Goal: Navigation & Orientation: Find specific page/section

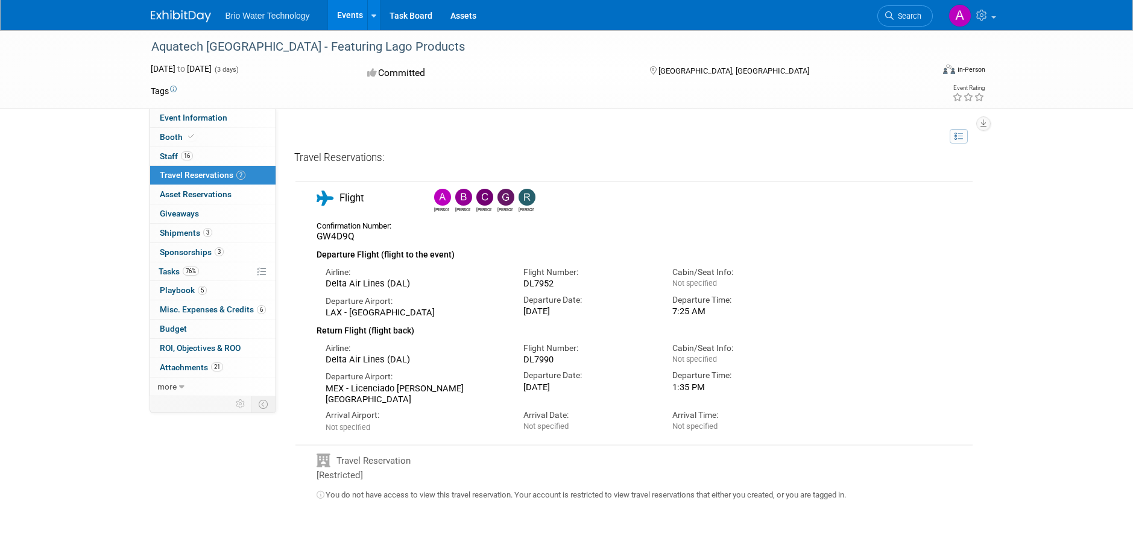
click at [522, 195] on img at bounding box center [527, 197] width 17 height 17
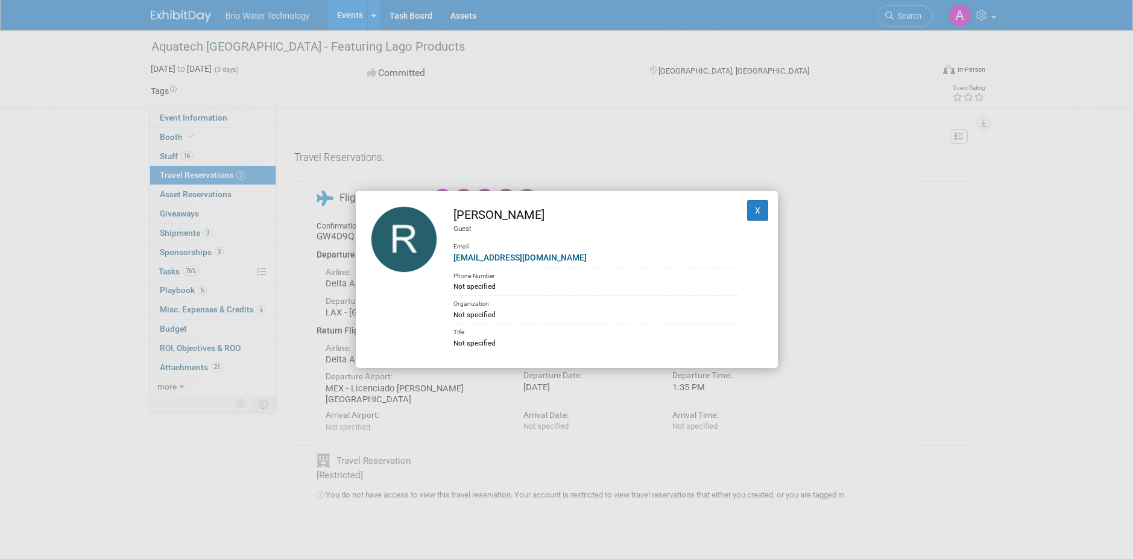
drag, startPoint x: 782, startPoint y: 95, endPoint x: 760, endPoint y: 90, distance: 22.1
click at [781, 95] on div "[PERSON_NAME] Guest Email [EMAIL_ADDRESS][DOMAIN_NAME] Phone Number Not specifi…" at bounding box center [566, 279] width 1133 height 559
click at [747, 206] on button "X" at bounding box center [758, 210] width 22 height 21
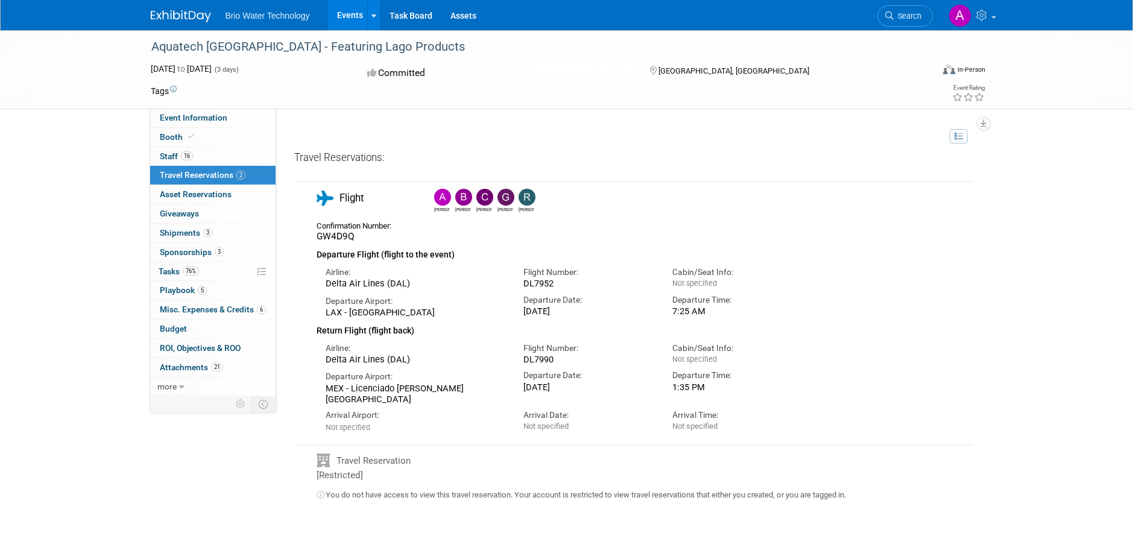
drag, startPoint x: 356, startPoint y: 400, endPoint x: 349, endPoint y: 387, distance: 14.8
click at [349, 387] on div "MEX - Licenciado [PERSON_NAME][GEOGRAPHIC_DATA]" at bounding box center [416, 394] width 180 height 22
copy div "Licenciado [PERSON_NAME][GEOGRAPHIC_DATA]"
click at [205, 135] on link "Booth" at bounding box center [212, 137] width 125 height 19
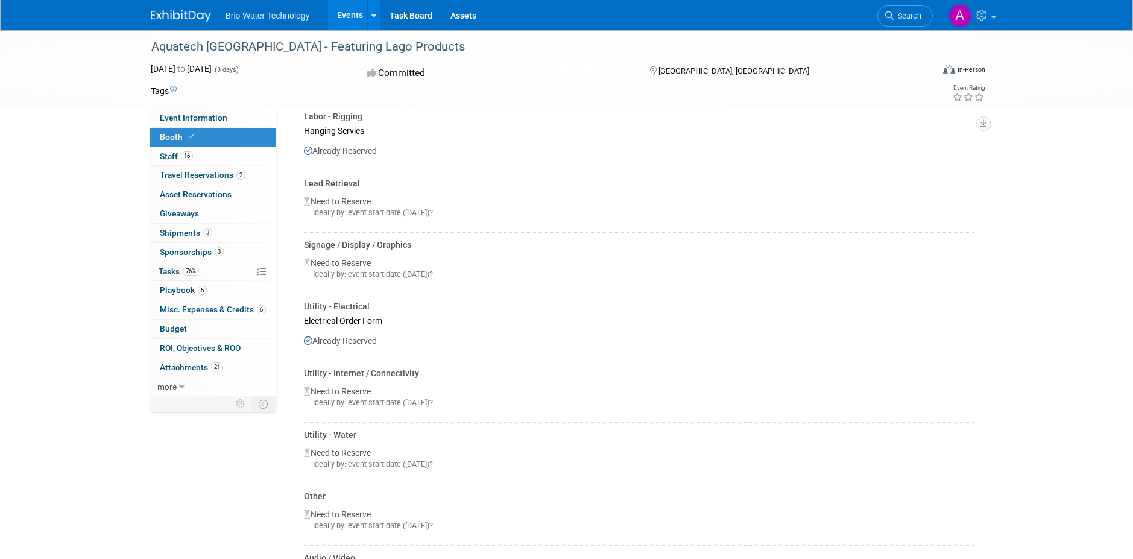
scroll to position [724, 0]
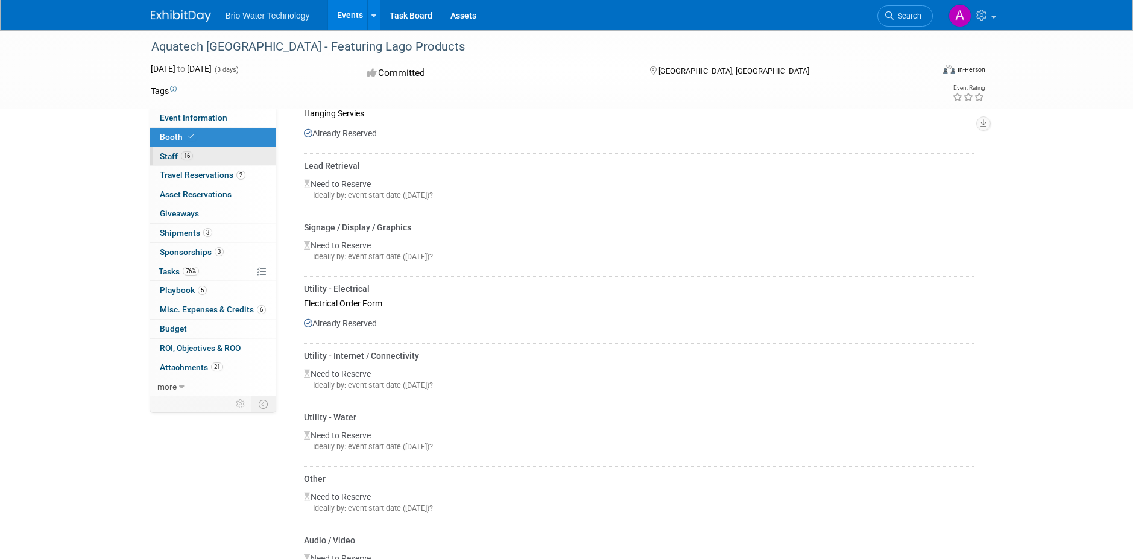
click at [194, 153] on link "16 Staff 16" at bounding box center [212, 156] width 125 height 19
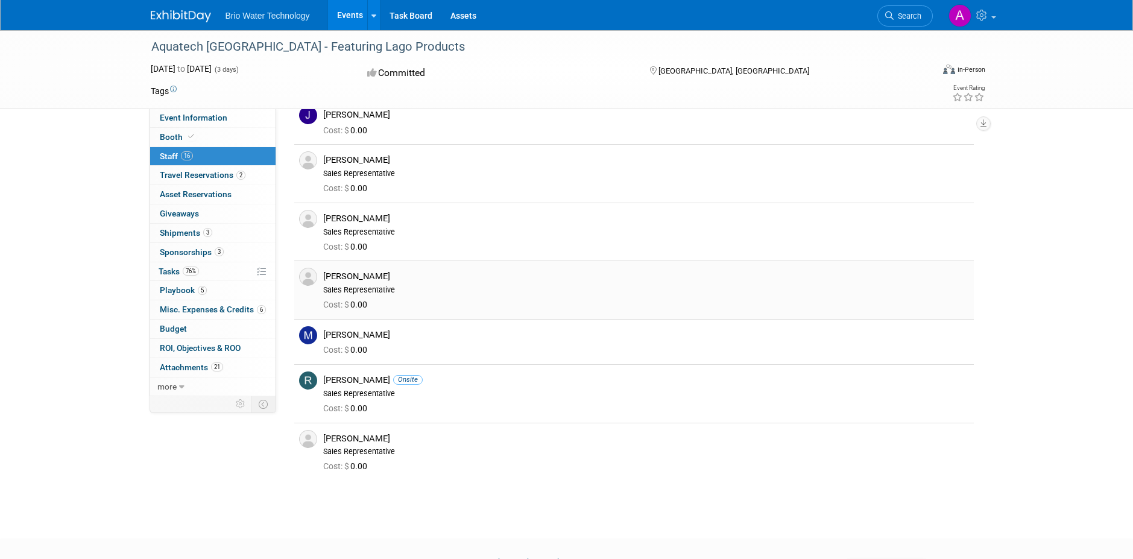
scroll to position [543, 0]
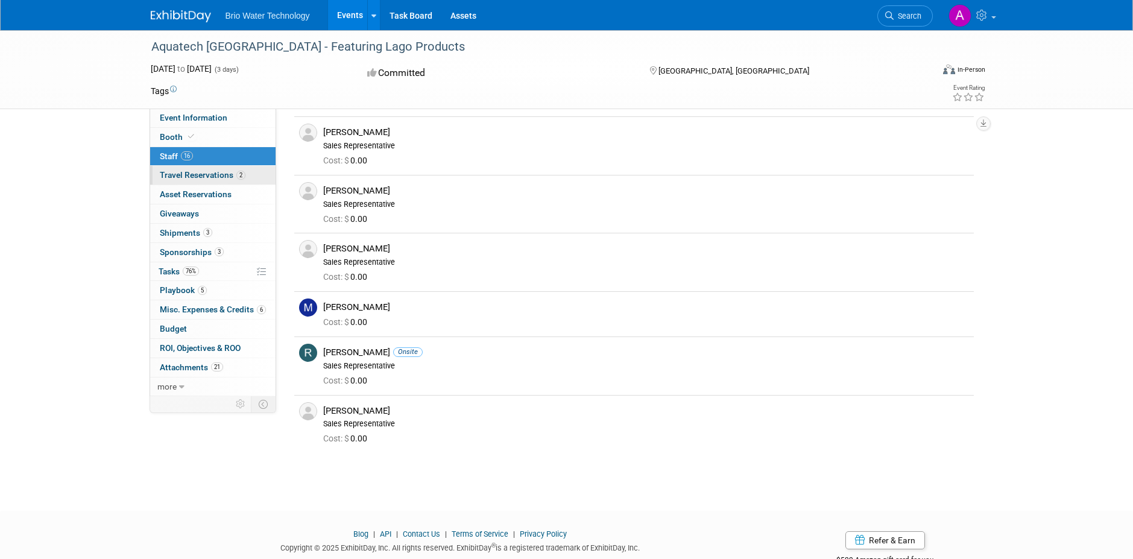
click at [201, 182] on link "2 Travel Reservations 2" at bounding box center [212, 175] width 125 height 19
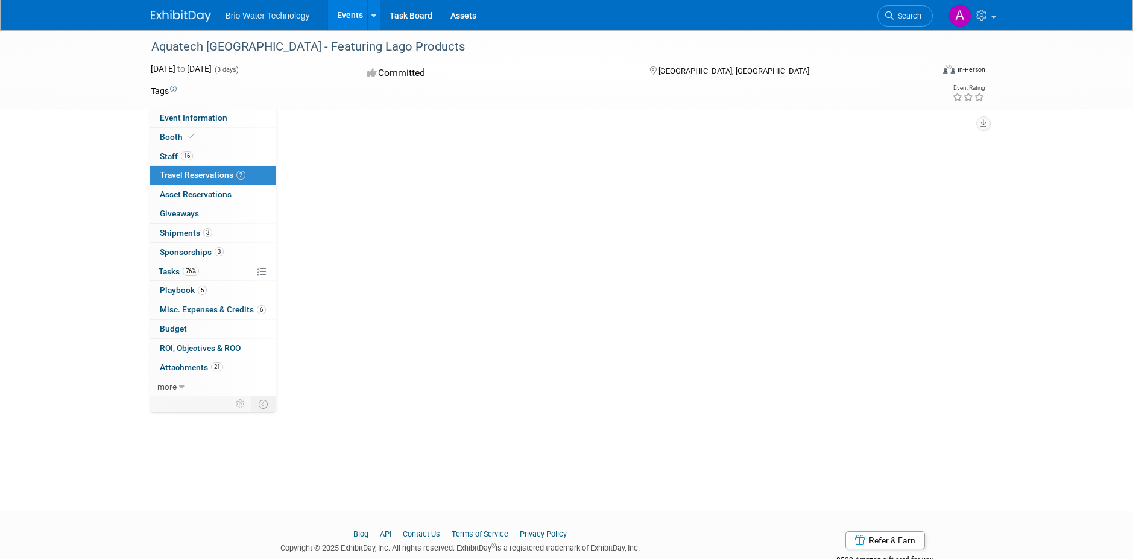
scroll to position [0, 0]
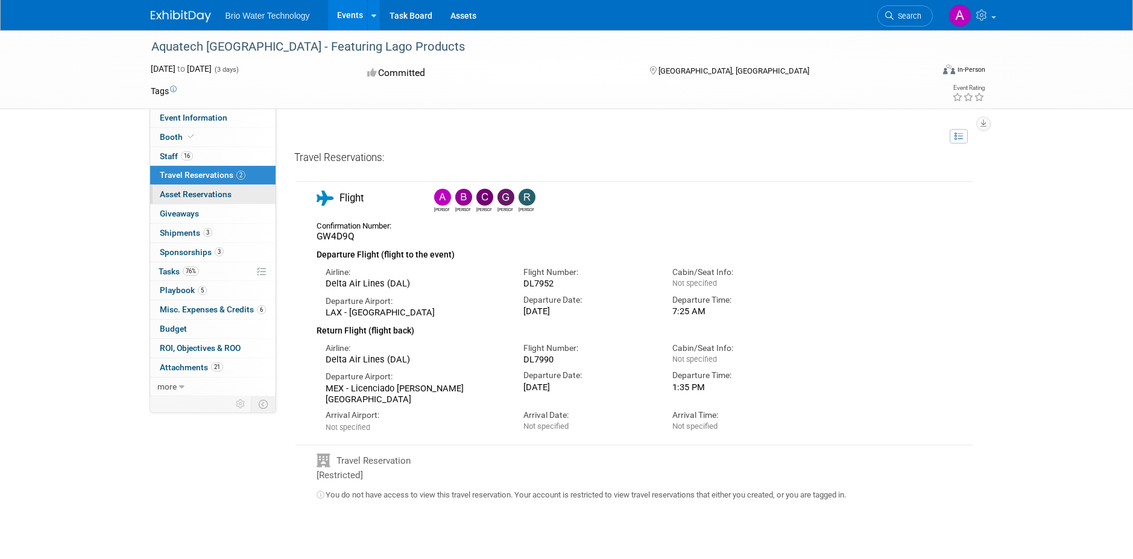
click at [197, 199] on span "Asset Reservations 0" at bounding box center [196, 194] width 72 height 10
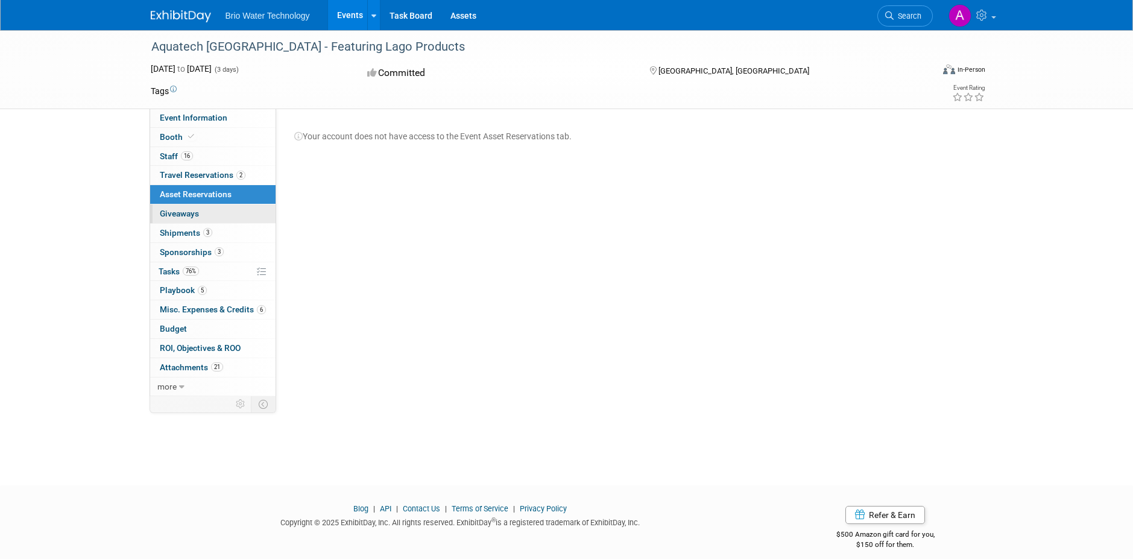
click at [191, 217] on span "Giveaways 0" at bounding box center [179, 214] width 39 height 10
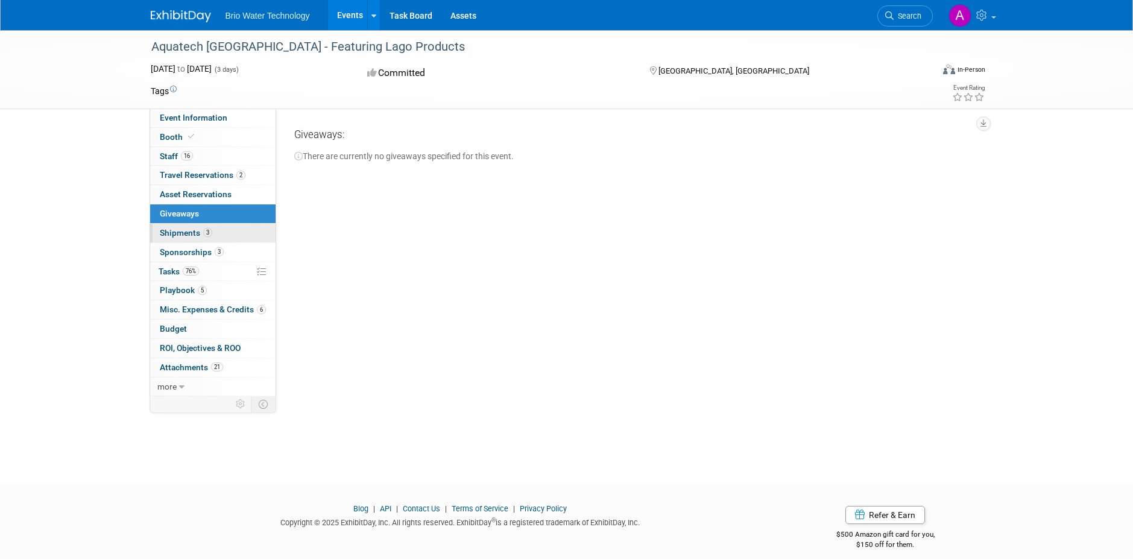
click at [189, 229] on span "Shipments 3" at bounding box center [186, 233] width 52 height 10
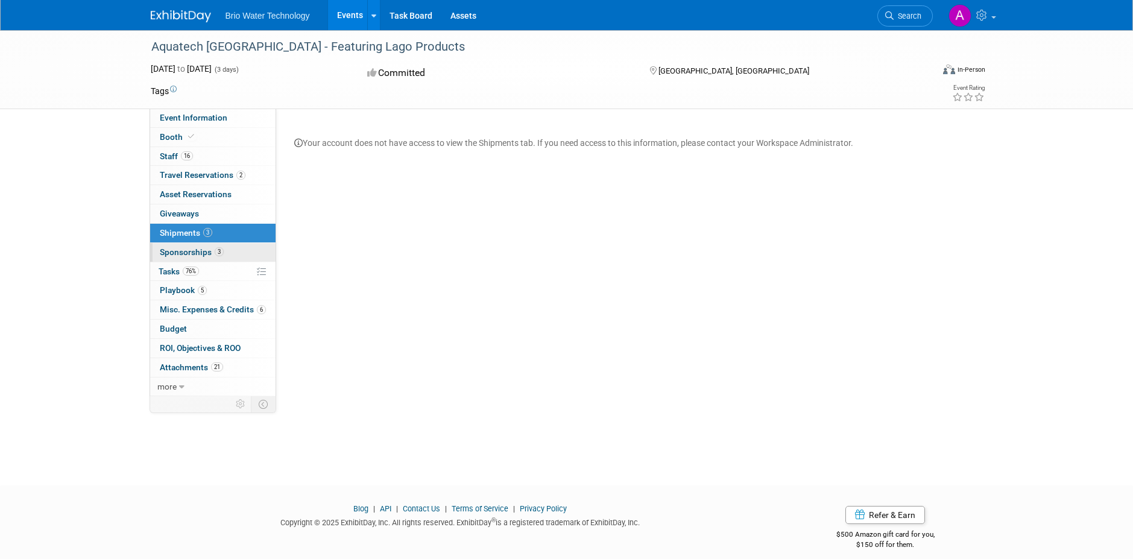
click at [203, 250] on span "Sponsorships 3" at bounding box center [192, 252] width 64 height 10
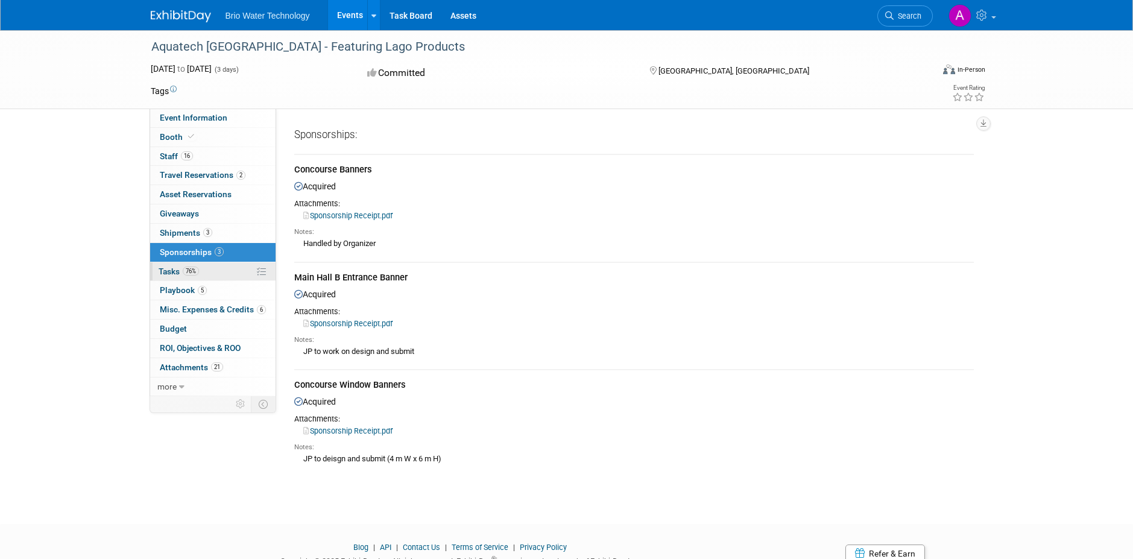
click at [198, 277] on link "76% Tasks 76%" at bounding box center [212, 271] width 125 height 19
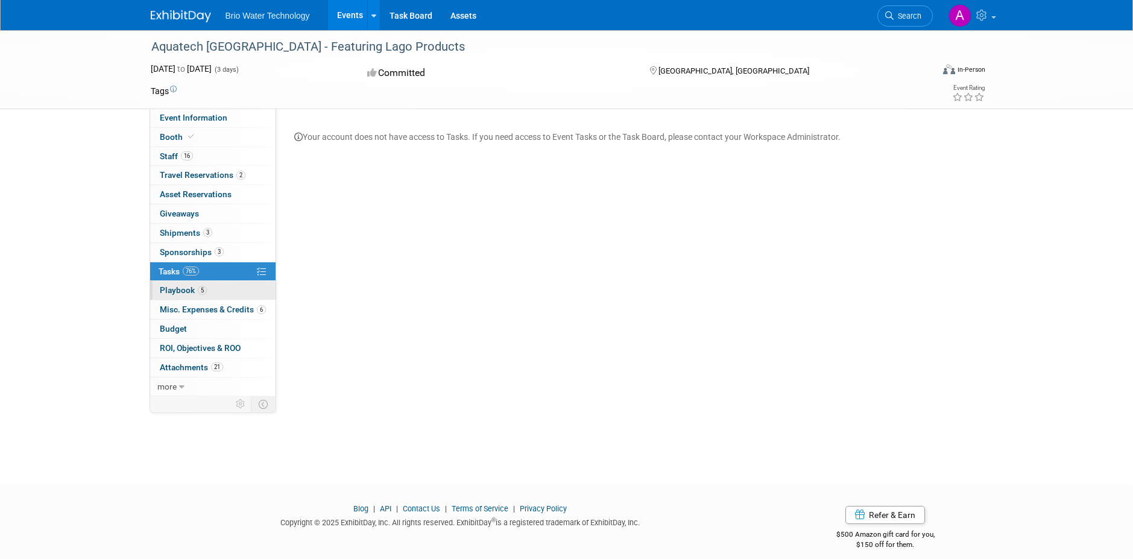
click at [200, 290] on span "5" at bounding box center [202, 290] width 9 height 9
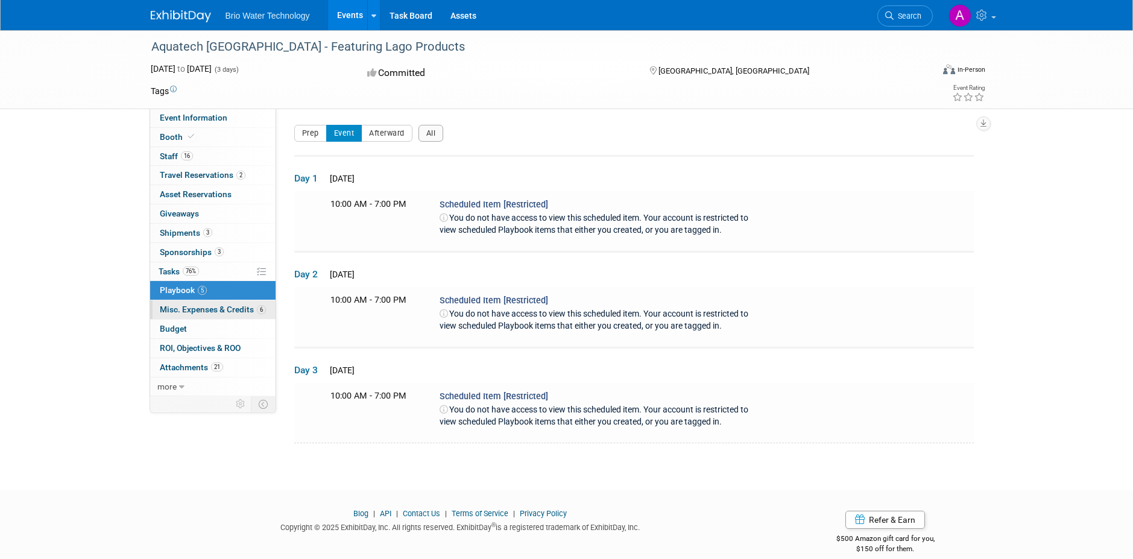
click at [198, 307] on span "Misc. Expenses & Credits 6" at bounding box center [213, 310] width 106 height 10
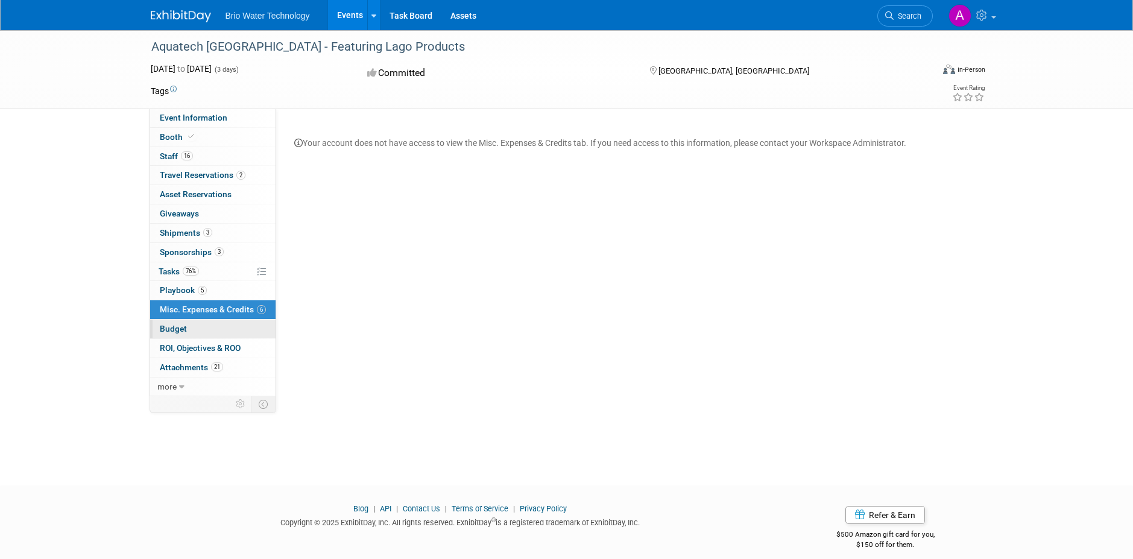
click at [197, 321] on link "Budget" at bounding box center [212, 329] width 125 height 19
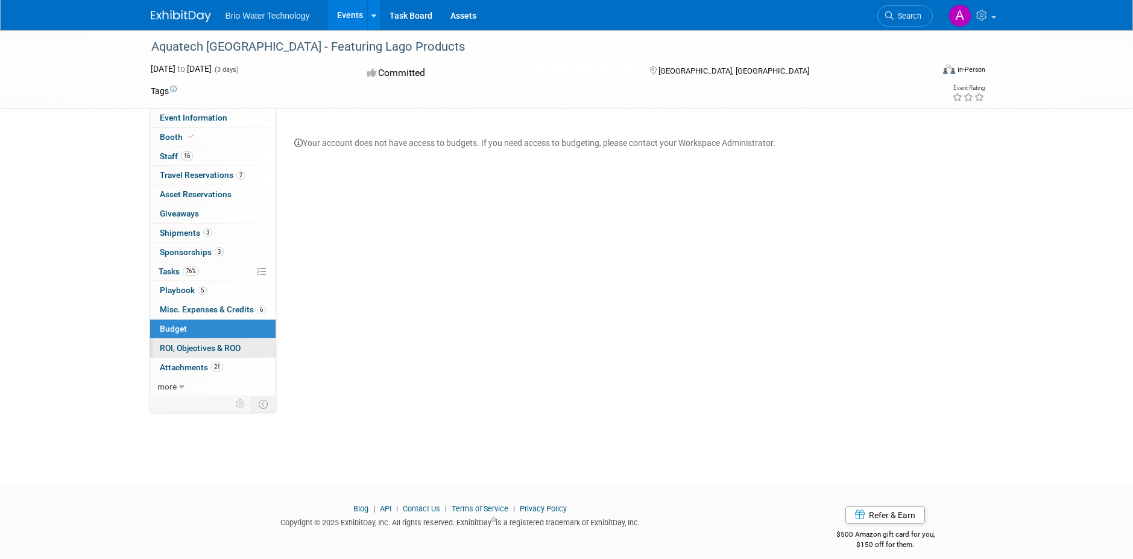
click at [197, 339] on link "0 ROI, Objectives & ROO 0" at bounding box center [212, 348] width 125 height 19
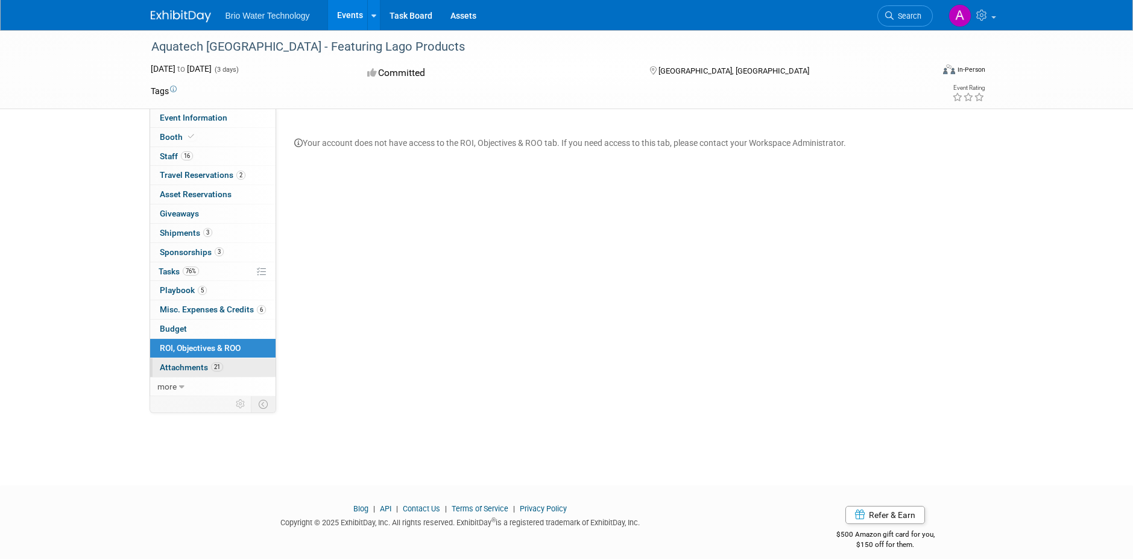
click at [207, 368] on span "Attachments 21" at bounding box center [191, 367] width 63 height 10
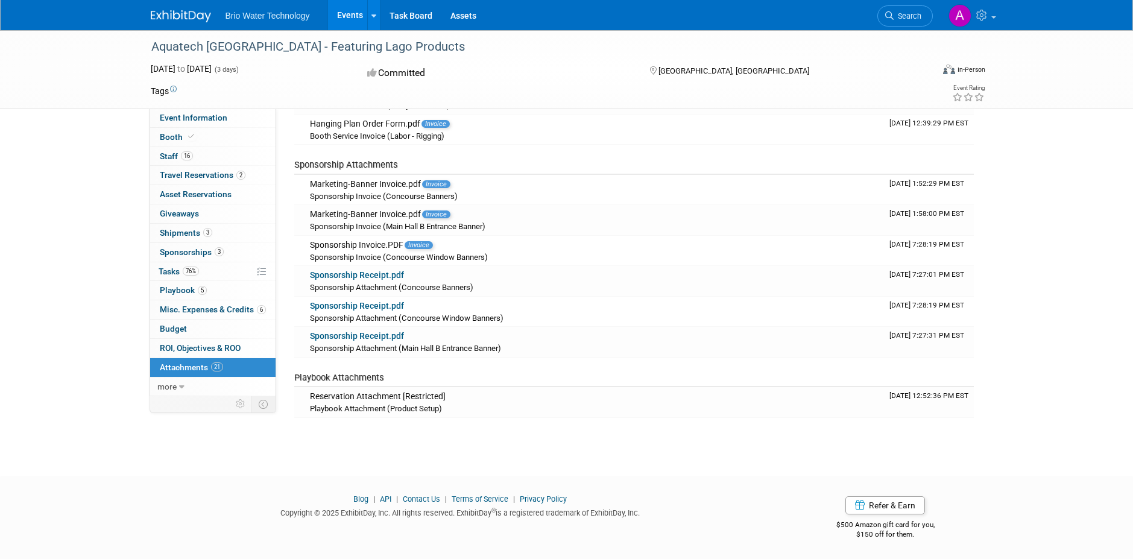
scroll to position [491, 0]
click at [181, 387] on icon at bounding box center [181, 387] width 5 height 8
click at [188, 412] on link "Event Binder (.pdf export)" at bounding box center [212, 405] width 125 height 19
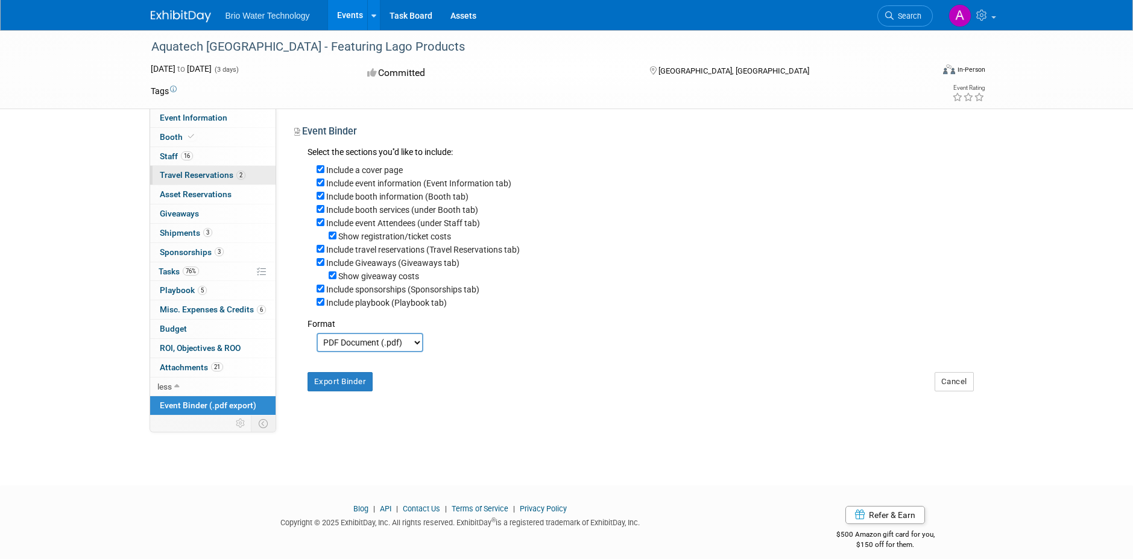
click at [191, 182] on link "2 Travel Reservations 2" at bounding box center [212, 175] width 125 height 19
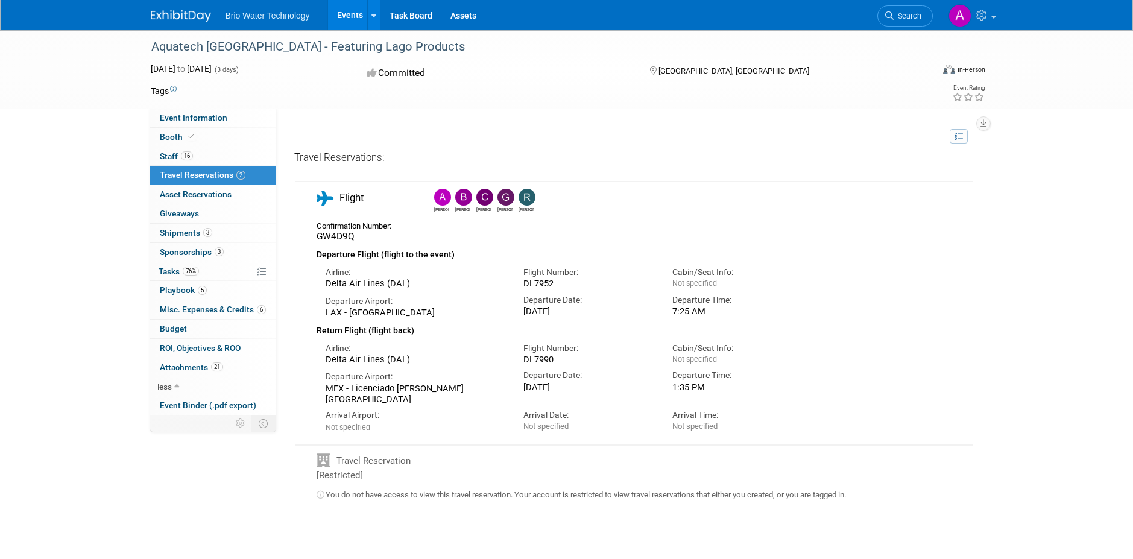
drag, startPoint x: 358, startPoint y: 404, endPoint x: 348, endPoint y: 392, distance: 15.4
click at [348, 392] on div "MEX - Licenciado [PERSON_NAME][GEOGRAPHIC_DATA]" at bounding box center [416, 394] width 180 height 22
copy div "Licenciado [PERSON_NAME][GEOGRAPHIC_DATA]"
